Goal: Information Seeking & Learning: Learn about a topic

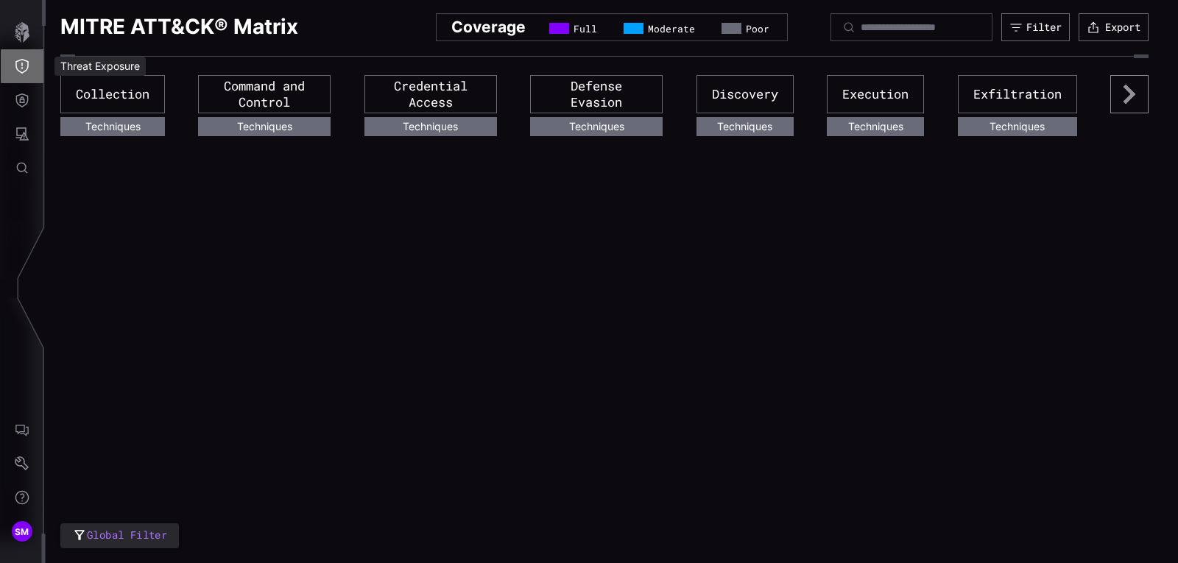
click at [18, 61] on icon "Threat Exposure" at bounding box center [21, 66] width 13 height 15
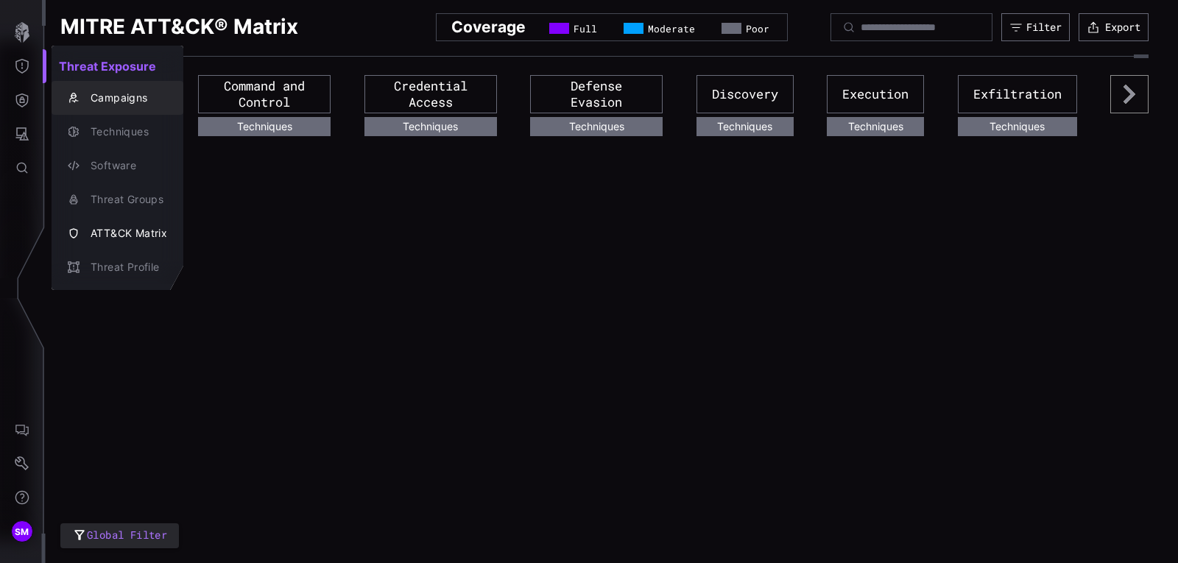
click at [126, 98] on div "Campaigns" at bounding box center [125, 98] width 84 height 18
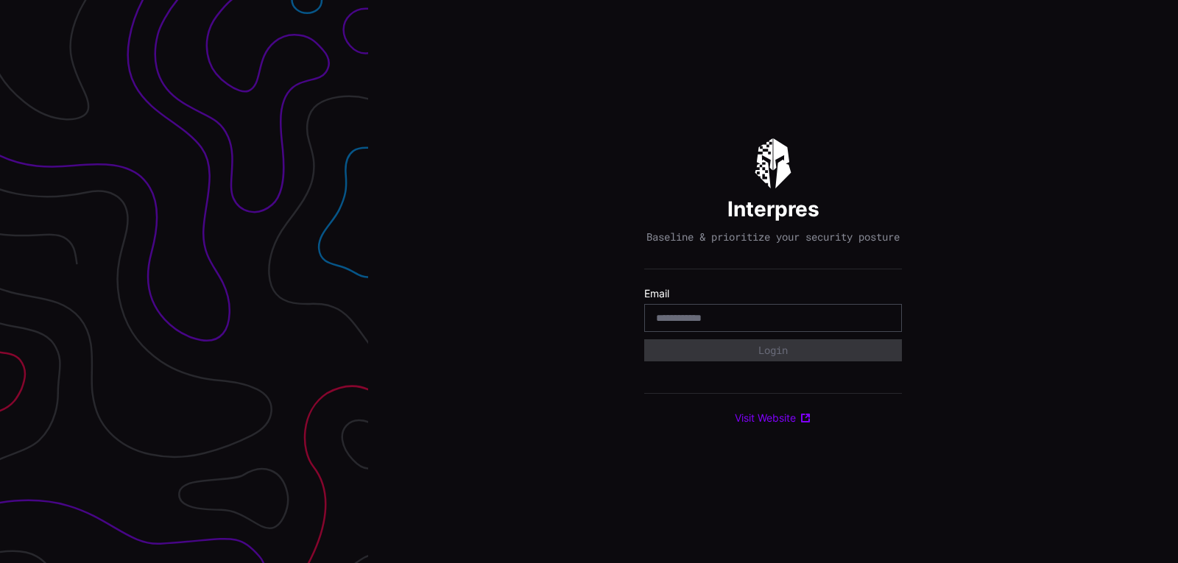
click at [756, 317] on div at bounding box center [773, 318] width 258 height 28
click at [731, 325] on input "email" at bounding box center [773, 318] width 234 height 13
type input "**********"
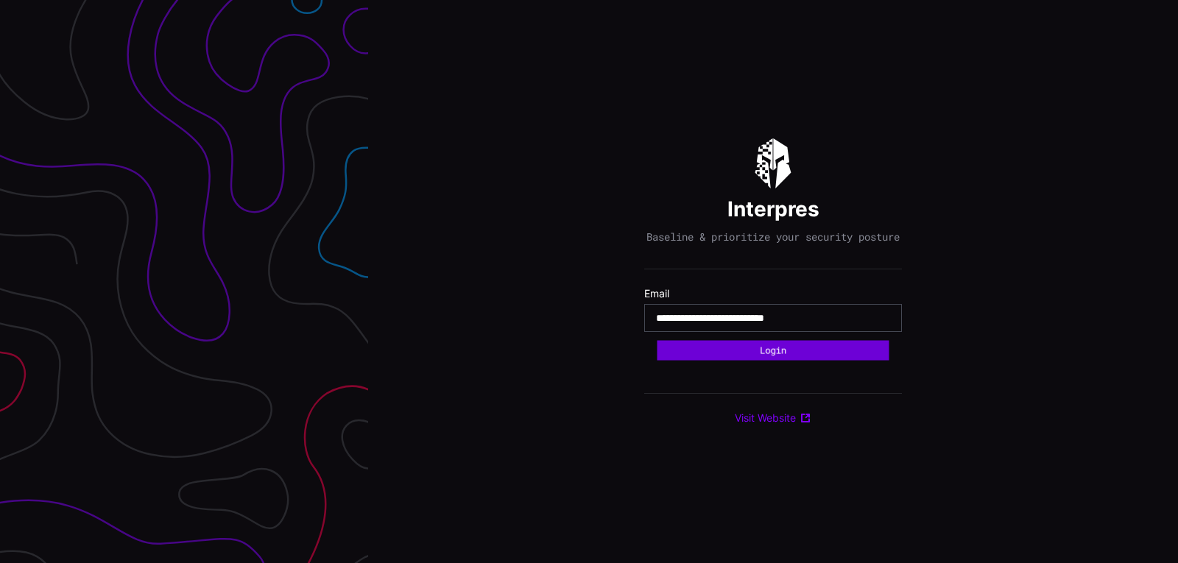
click at [796, 357] on button "Login" at bounding box center [774, 351] width 232 height 20
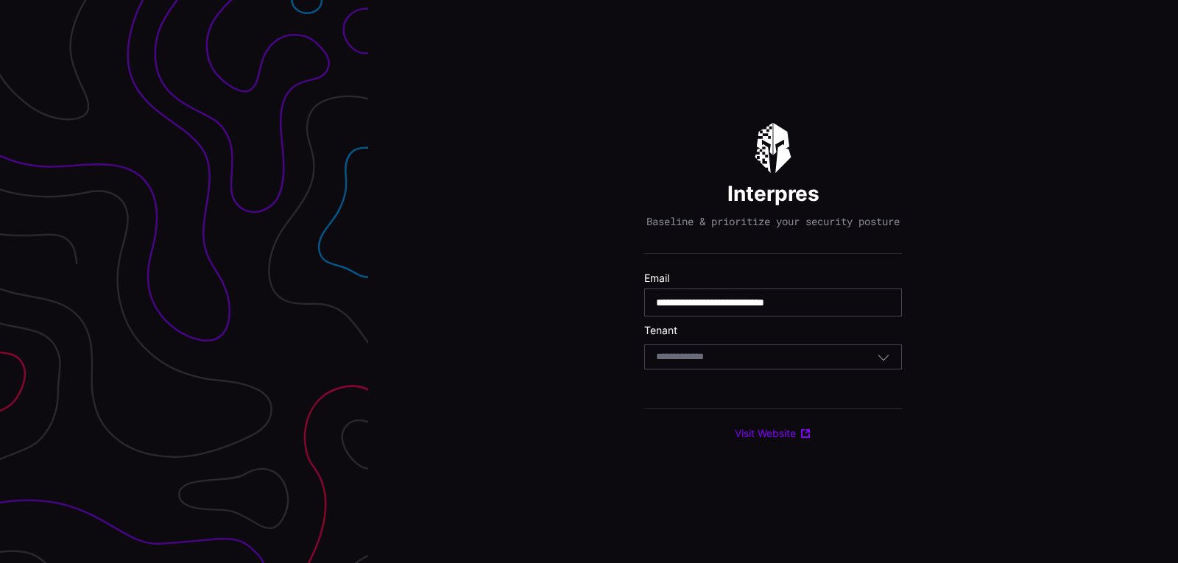
click at [771, 364] on div "Select Tenant" at bounding box center [766, 357] width 221 height 13
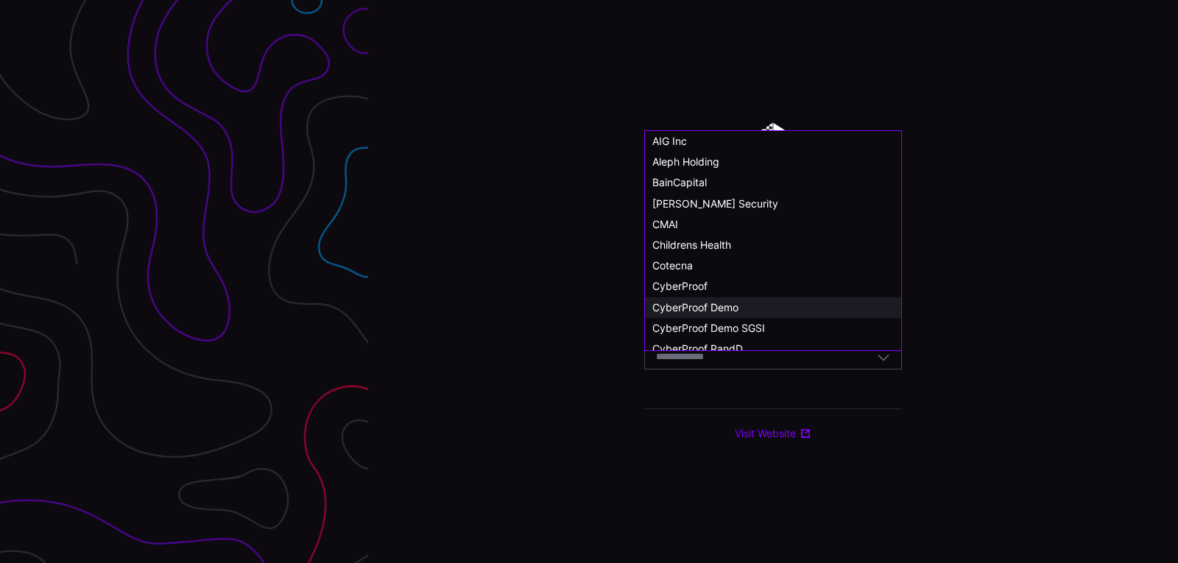
click at [722, 306] on span "CyberProof Demo" at bounding box center [696, 307] width 86 height 13
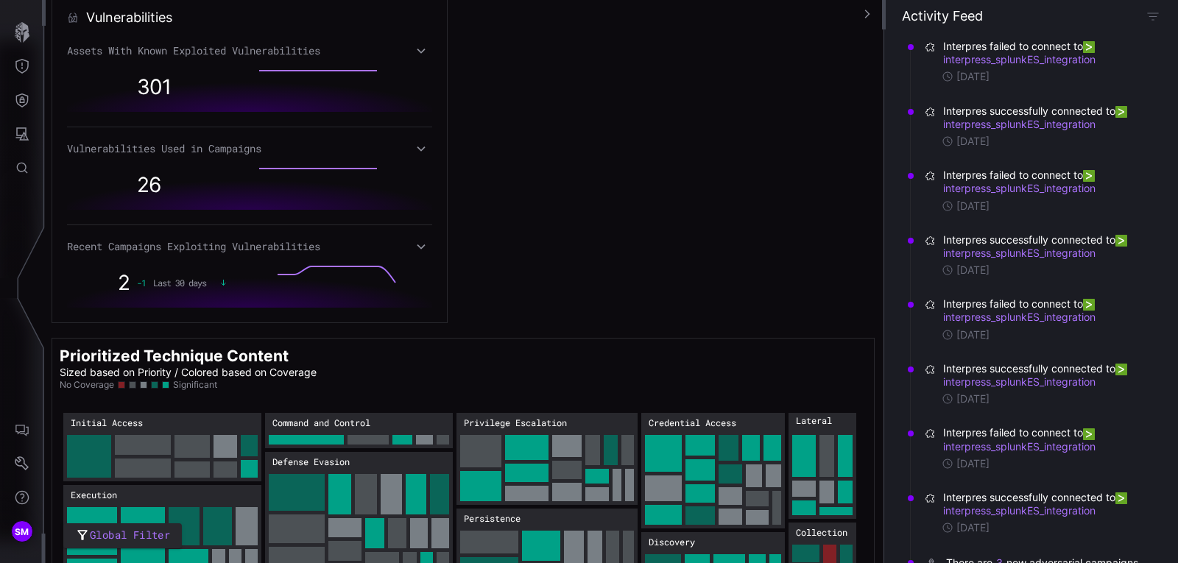
scroll to position [844, 0]
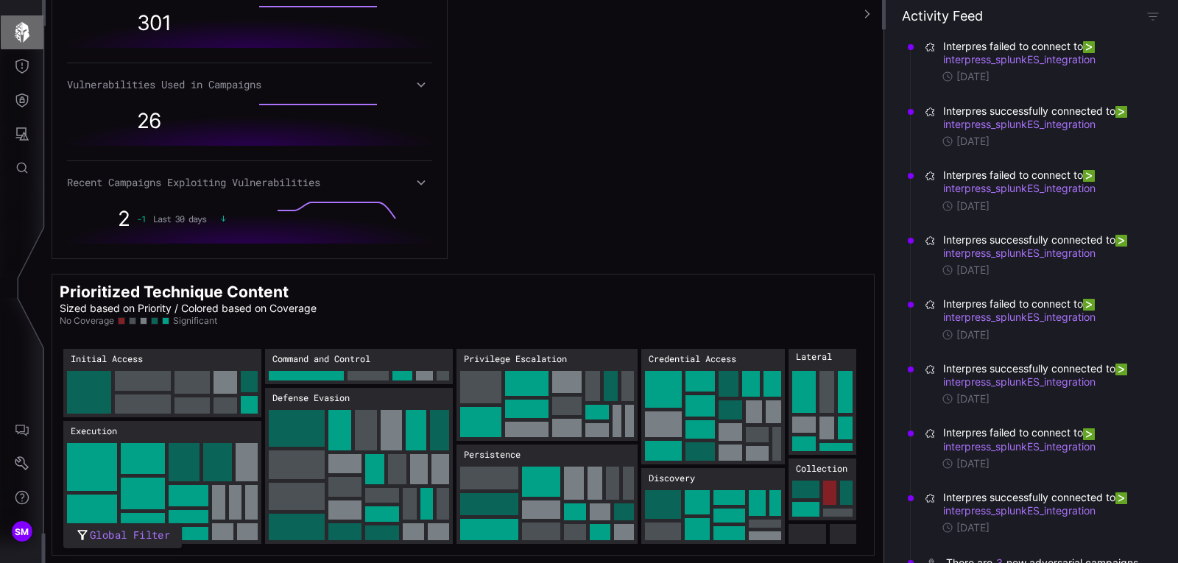
click at [13, 30] on icon "button" at bounding box center [22, 32] width 21 height 21
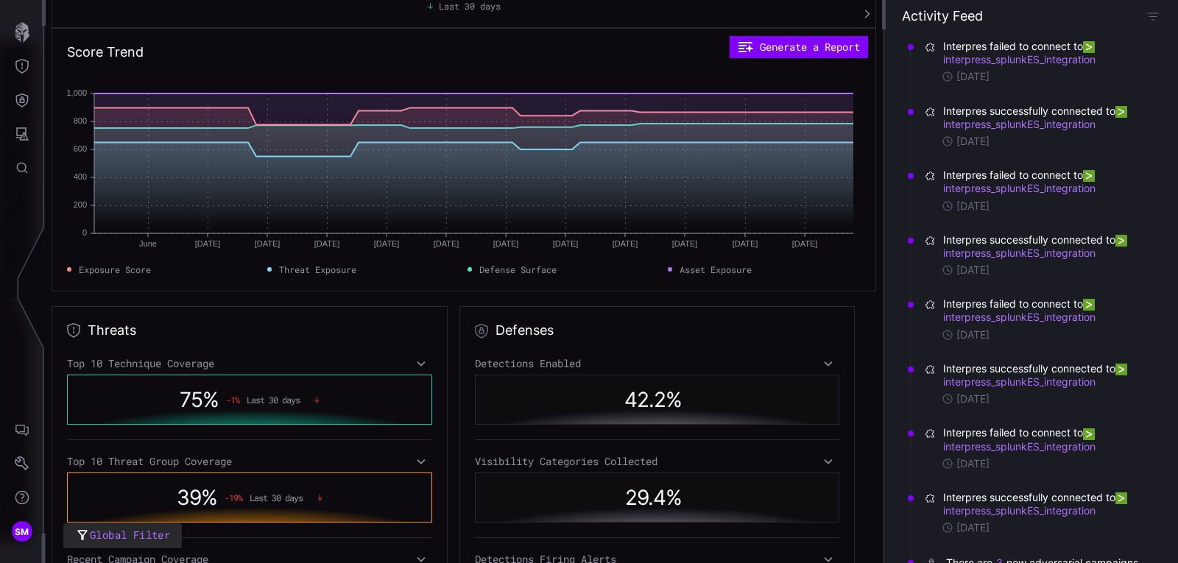
scroll to position [172, 0]
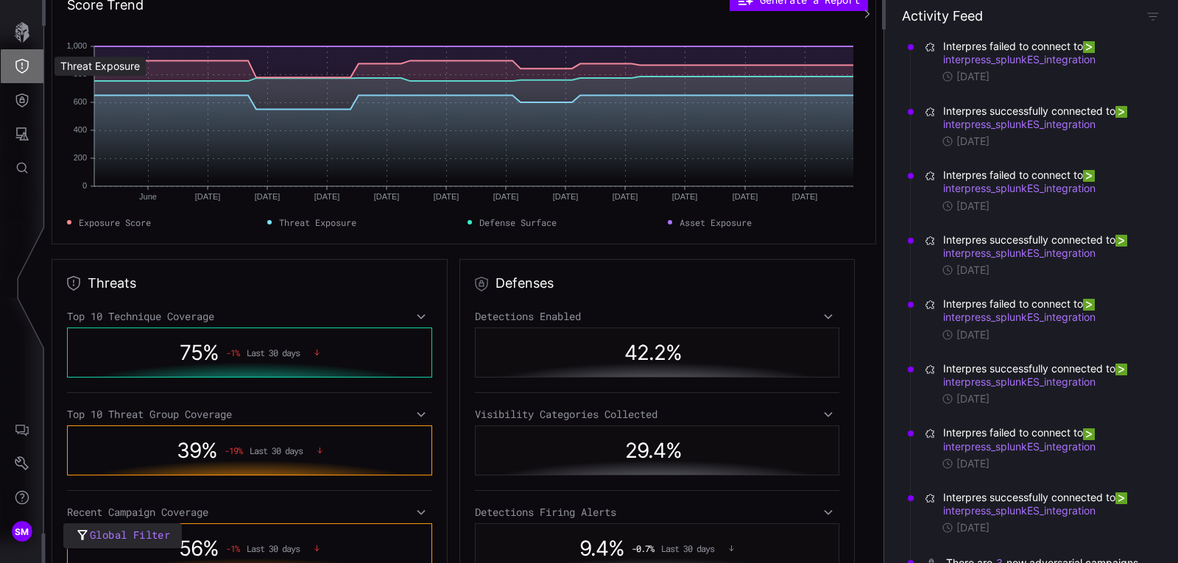
click at [16, 63] on icon "Threat Exposure" at bounding box center [21, 66] width 13 height 15
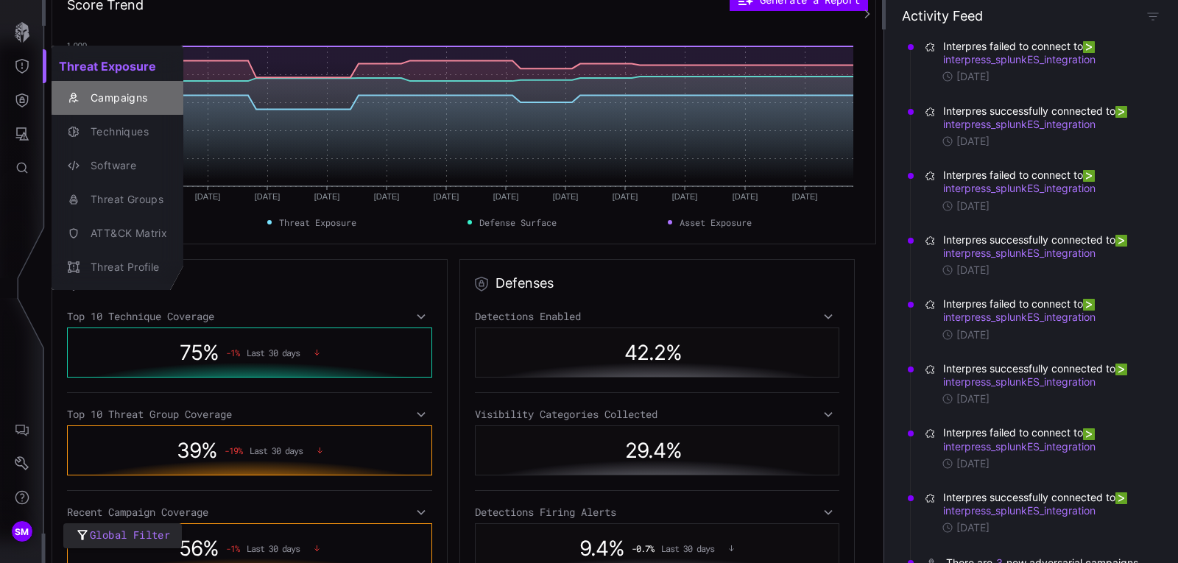
click at [115, 88] on div "Campaigns" at bounding box center [117, 98] width 120 height 21
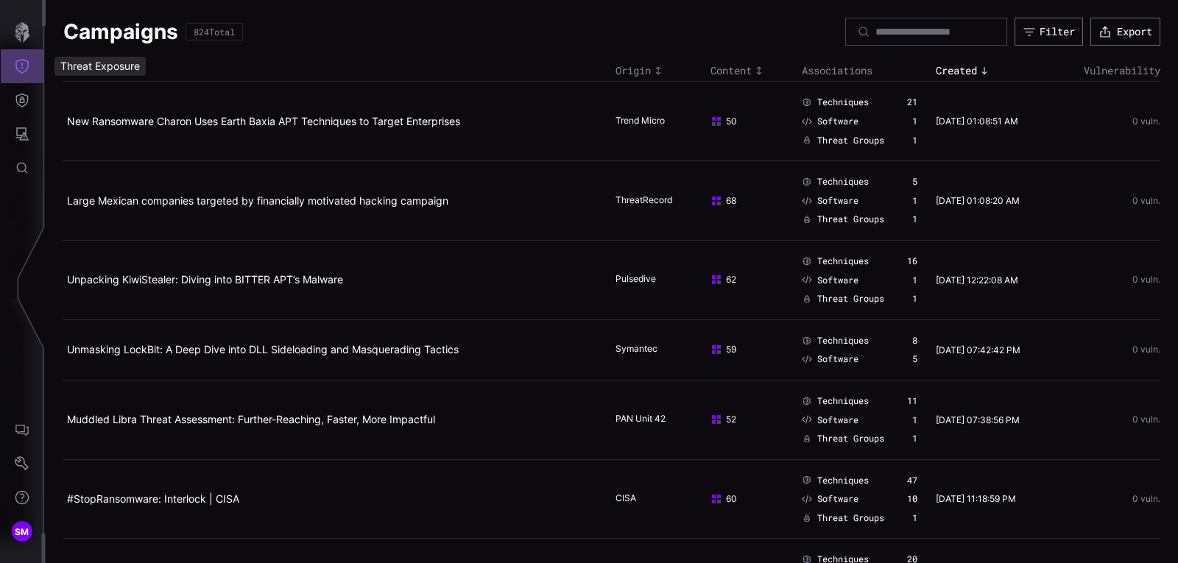
click at [17, 66] on icon "Threat Exposure" at bounding box center [22, 66] width 15 height 15
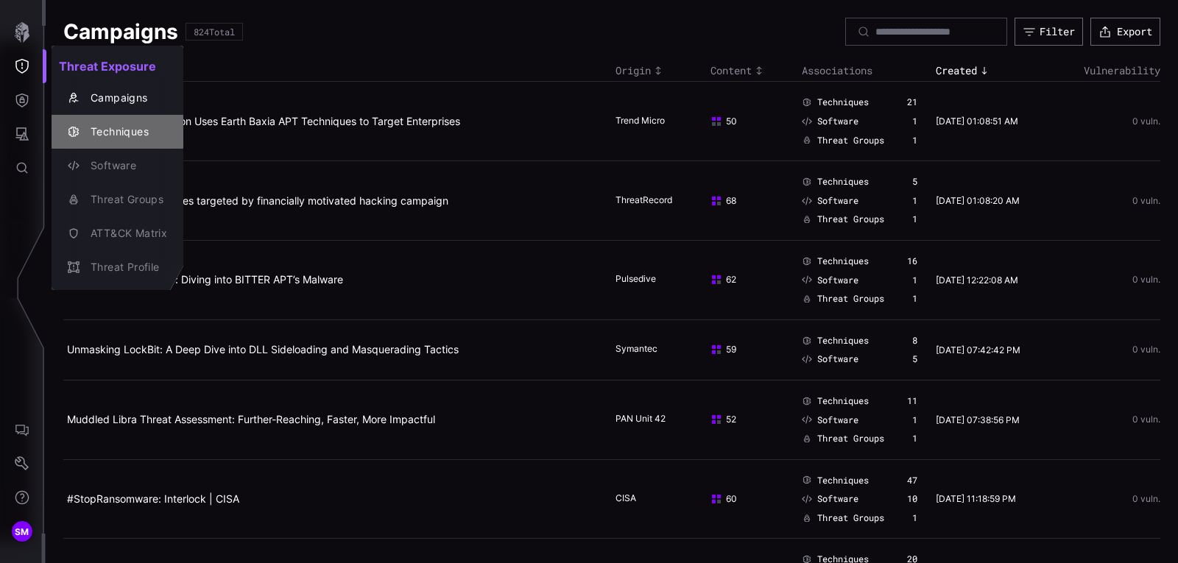
click at [121, 128] on div "Techniques" at bounding box center [125, 132] width 84 height 18
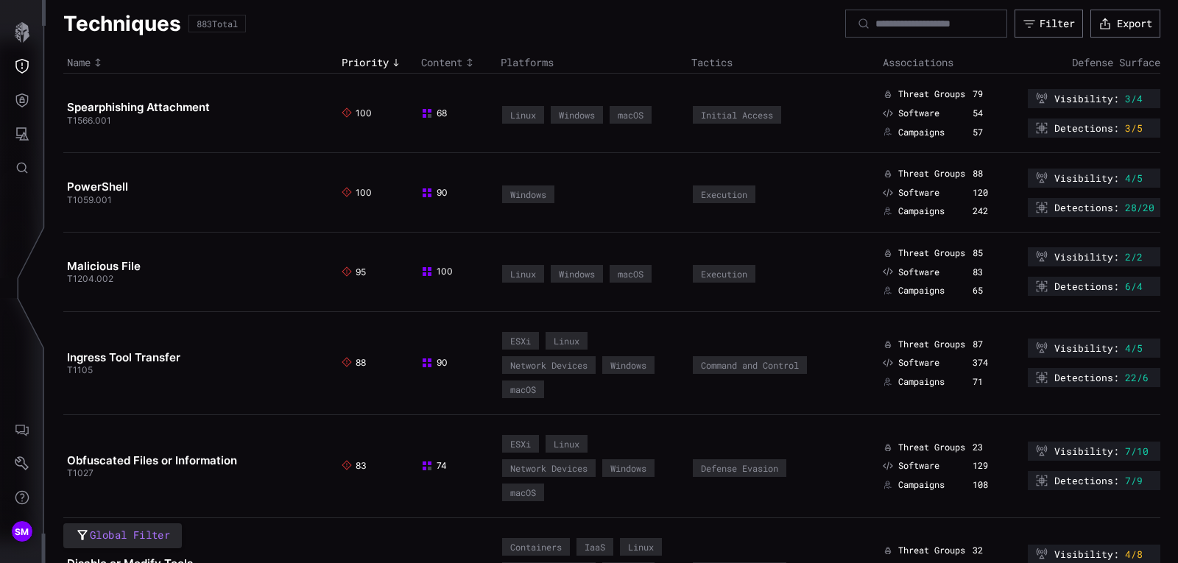
scroll to position [8, 0]
click at [118, 102] on link "Spearphishing Attachment" at bounding box center [138, 107] width 143 height 14
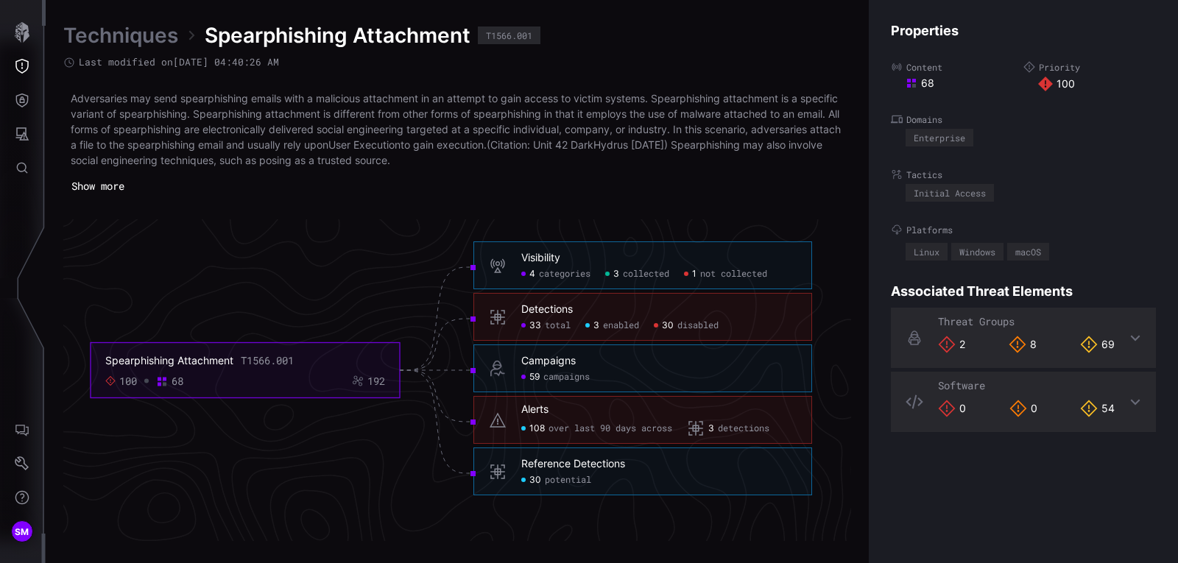
scroll to position [3164, 717]
